Goal: Information Seeking & Learning: Learn about a topic

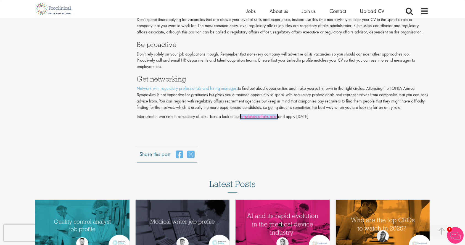
scroll to position [1165, 0]
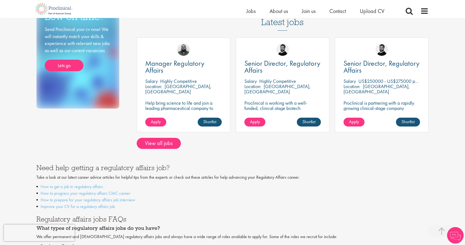
scroll to position [108, 0]
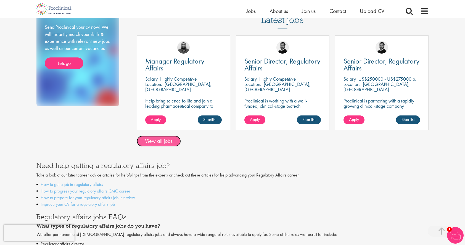
click at [171, 143] on link "View all jobs" at bounding box center [159, 141] width 44 height 11
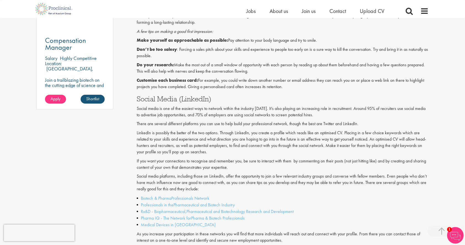
scroll to position [419, 0]
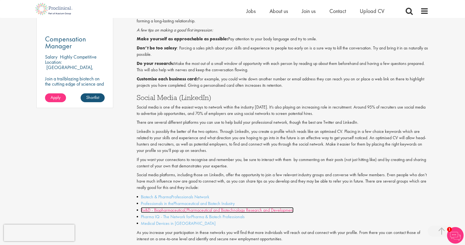
click at [215, 211] on link "Rx&D - Biopharmaceutical,Pharmaceutical and Biotechnology Research and Developm…" at bounding box center [217, 210] width 153 height 6
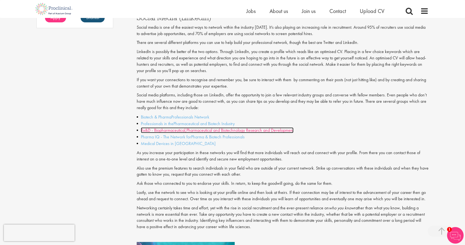
scroll to position [500, 0]
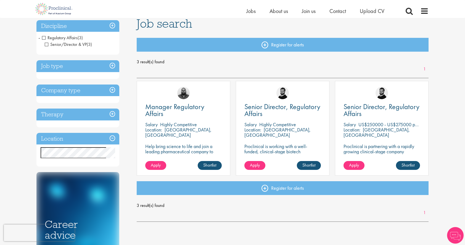
scroll to position [41, 0]
